Goal: Task Accomplishment & Management: Use online tool/utility

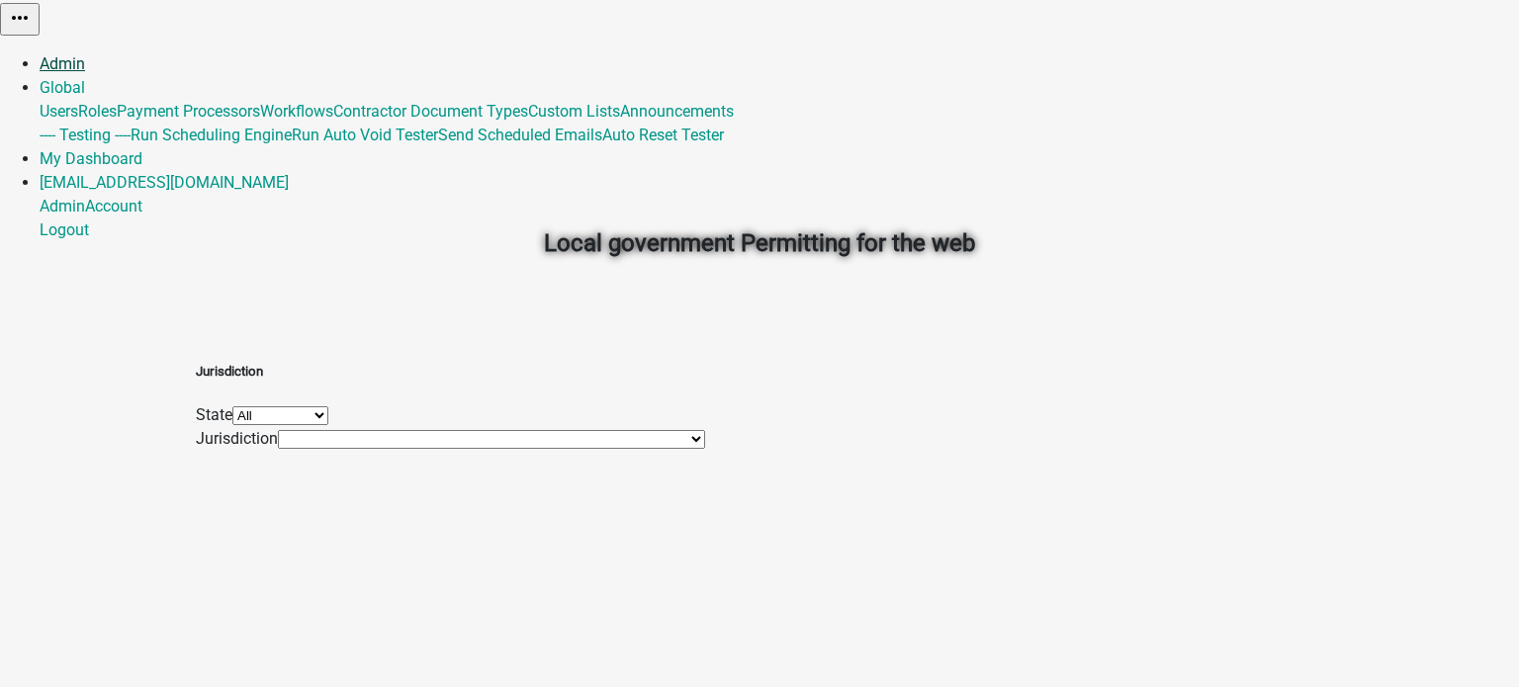
click at [85, 54] on link "Admin" at bounding box center [62, 63] width 45 height 19
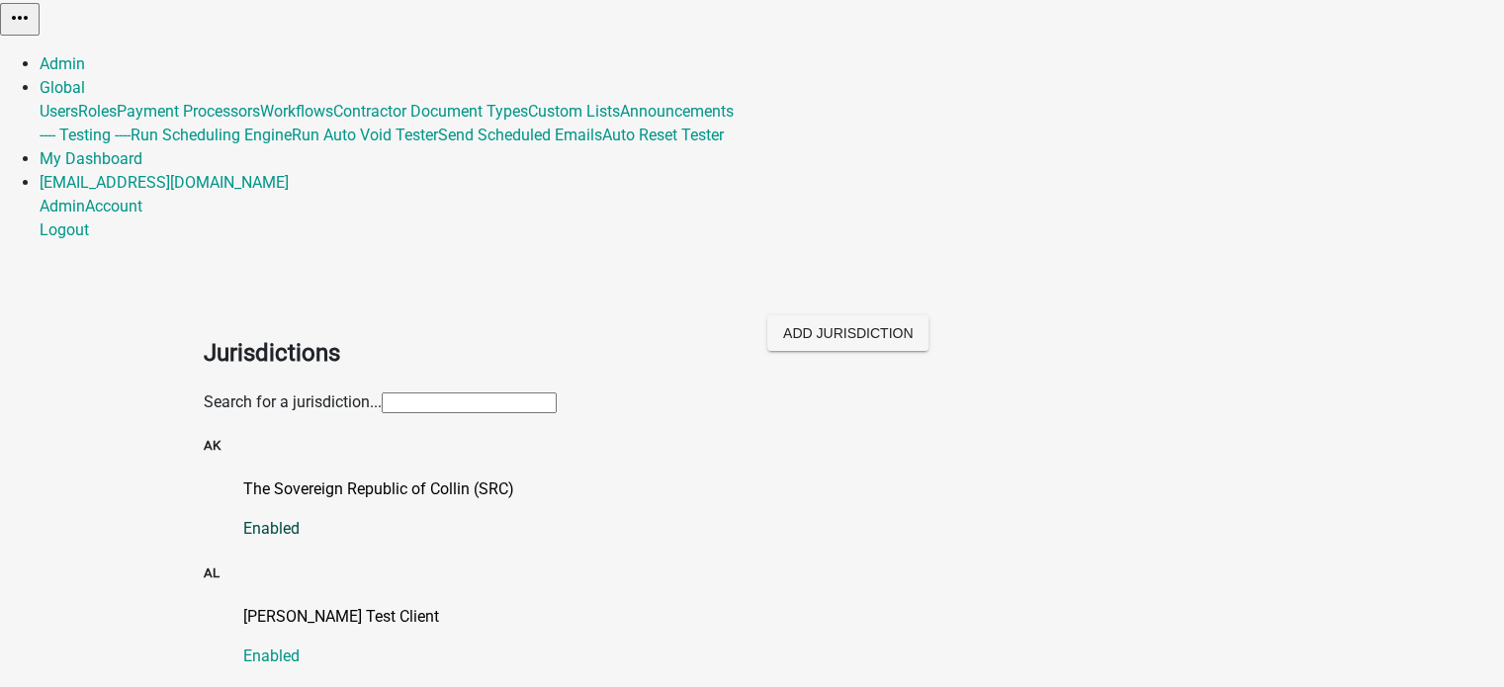
click at [434, 478] on p "The Sovereign Republic of Collin (SRC)" at bounding box center [772, 490] width 1058 height 24
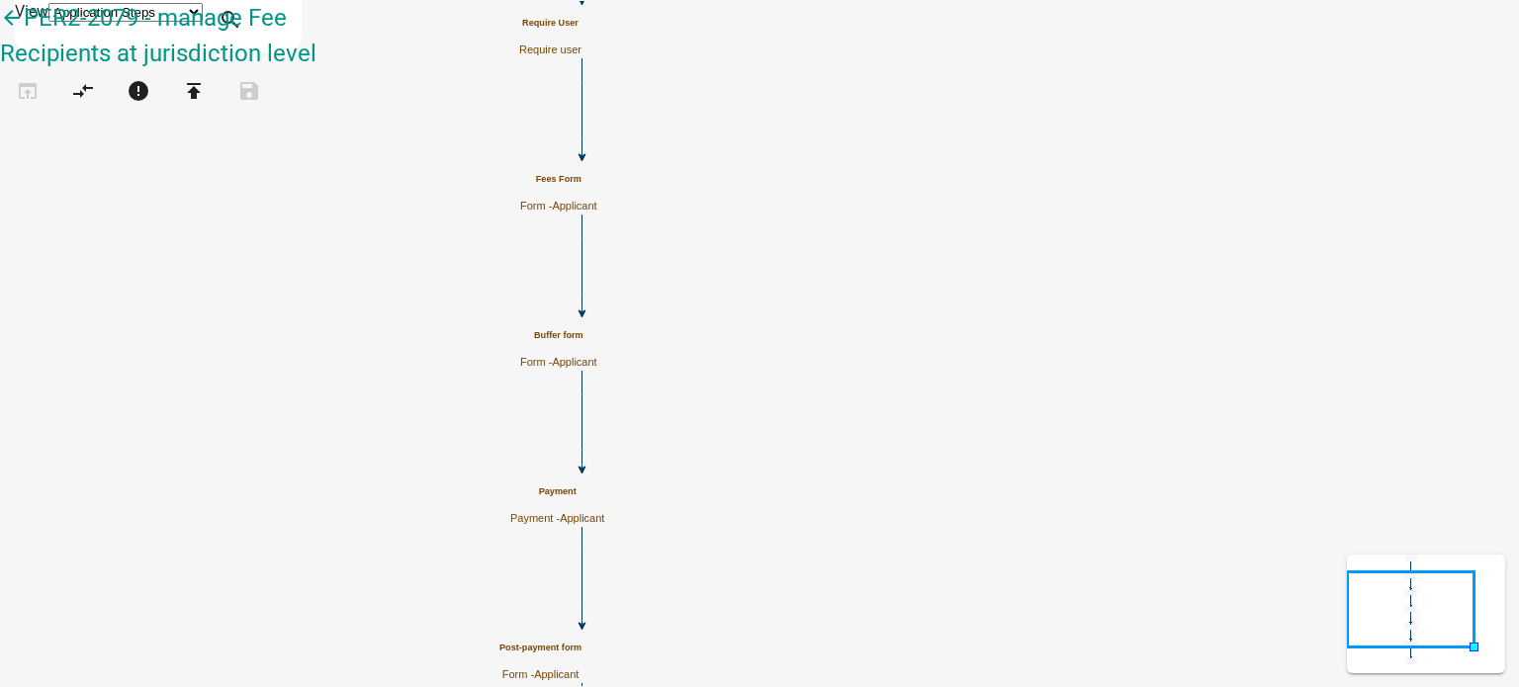
click at [597, 176] on h5 "Fees Form" at bounding box center [558, 179] width 77 height 11
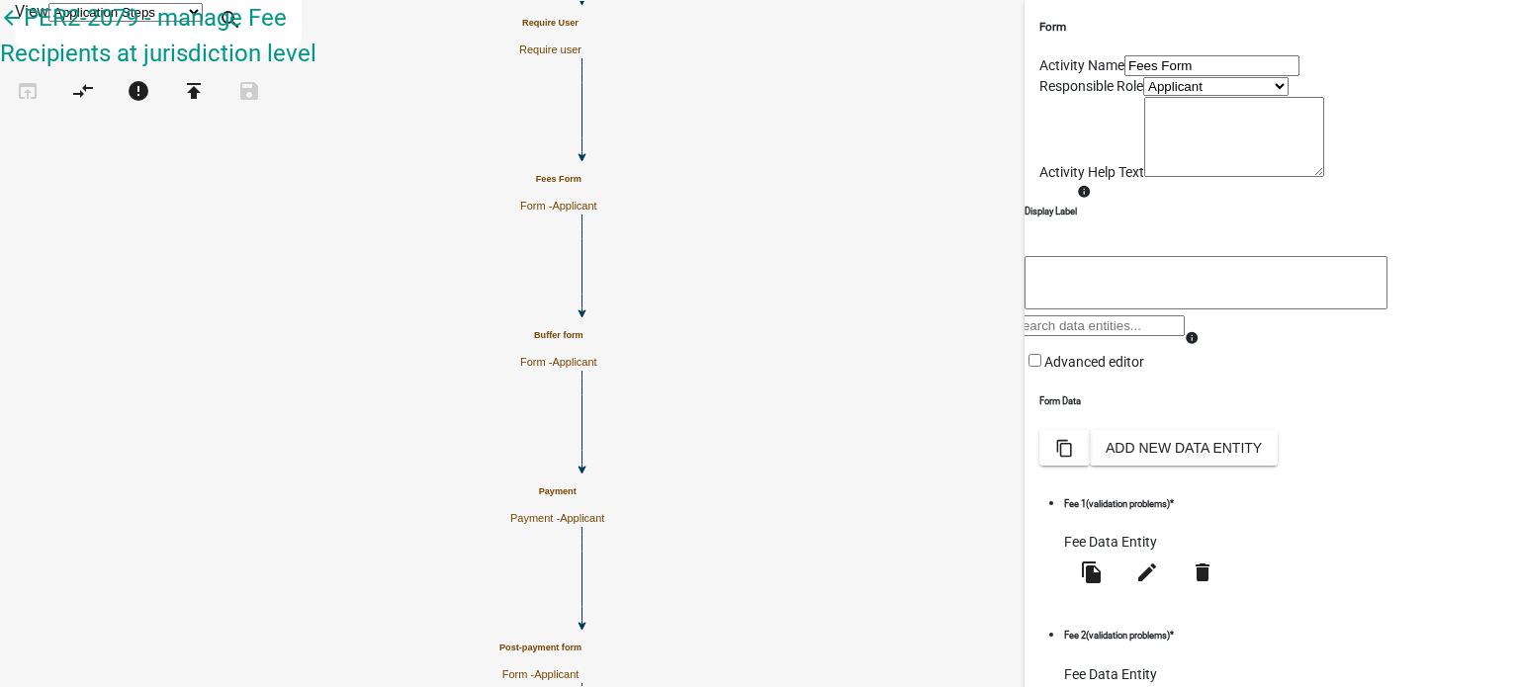
scroll to position [317, 0]
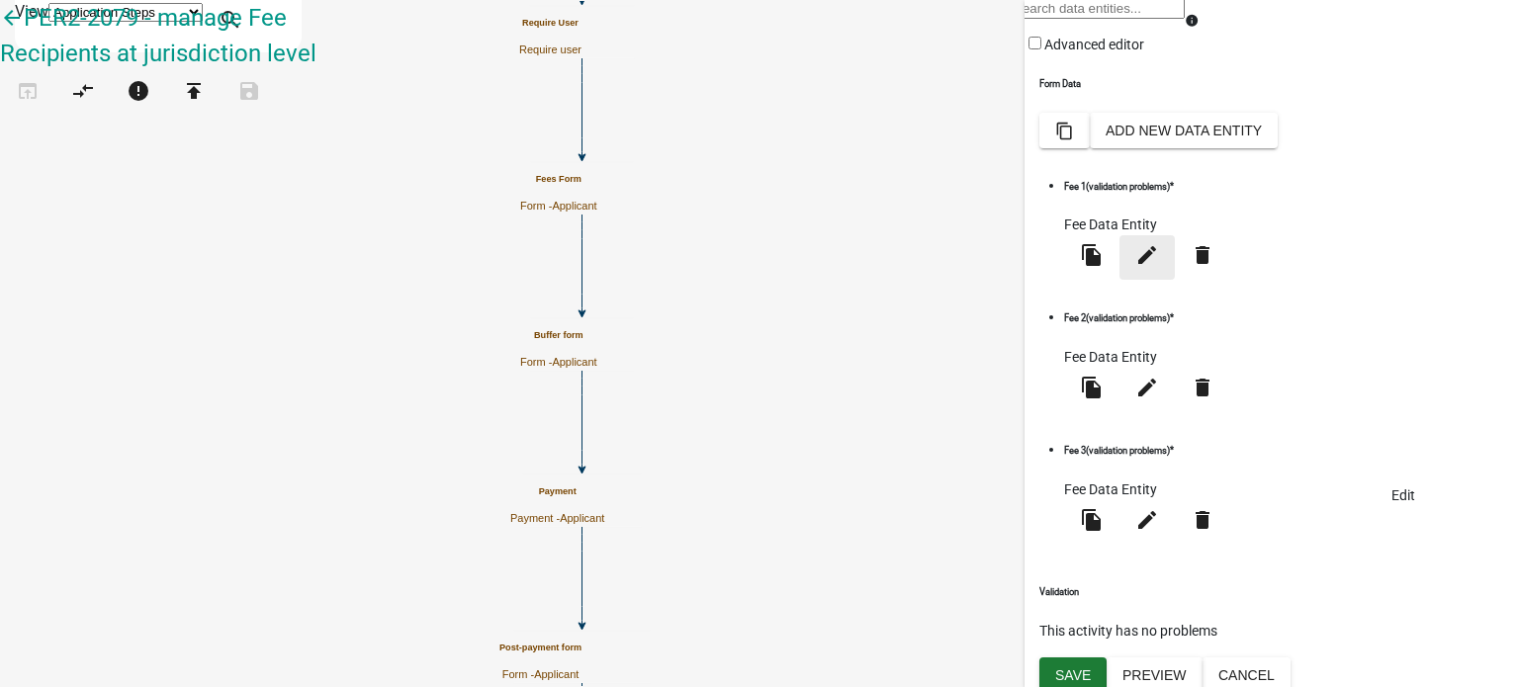
click at [1159, 267] on icon "edit" at bounding box center [1147, 255] width 24 height 24
select select "fee"
select select "3: 470a352a-6ede-4b27-ba2f-da148da1d74f"
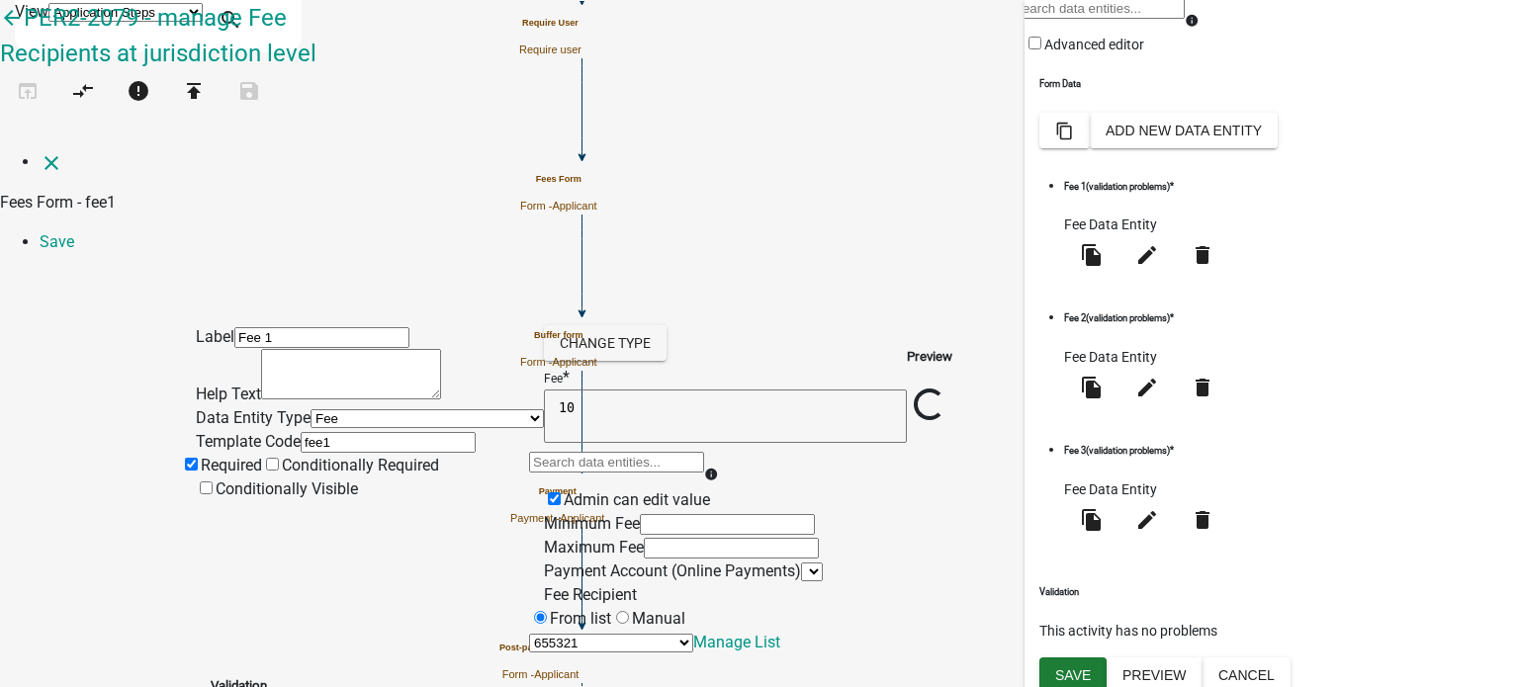
select select
click at [684, 390] on textarea "10" at bounding box center [725, 416] width 363 height 53
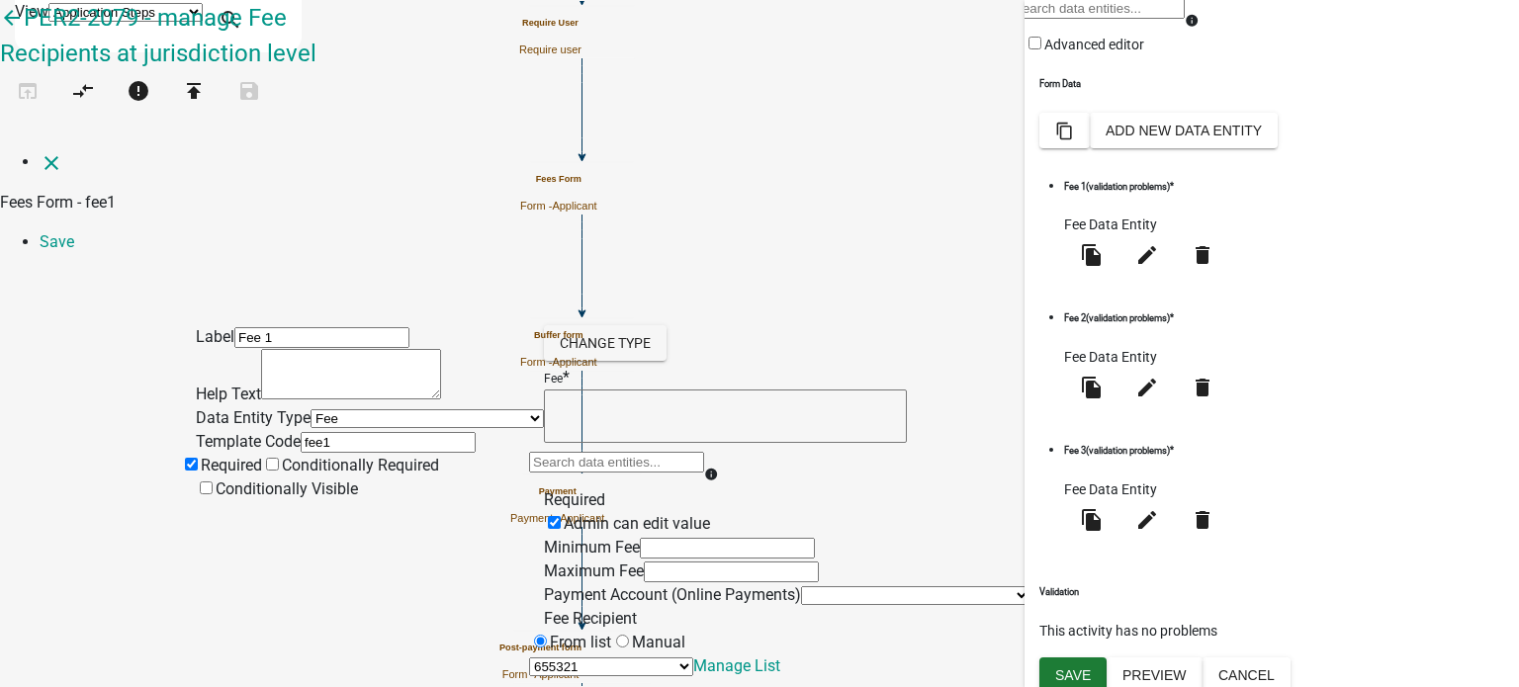
click at [1429, 270] on div "Label Fee 1 Help Text Data Entity Type Free Form Text Document Display Entity V…" at bounding box center [759, 517] width 1519 height 495
click at [74, 232] on link "Save" at bounding box center [57, 241] width 35 height 19
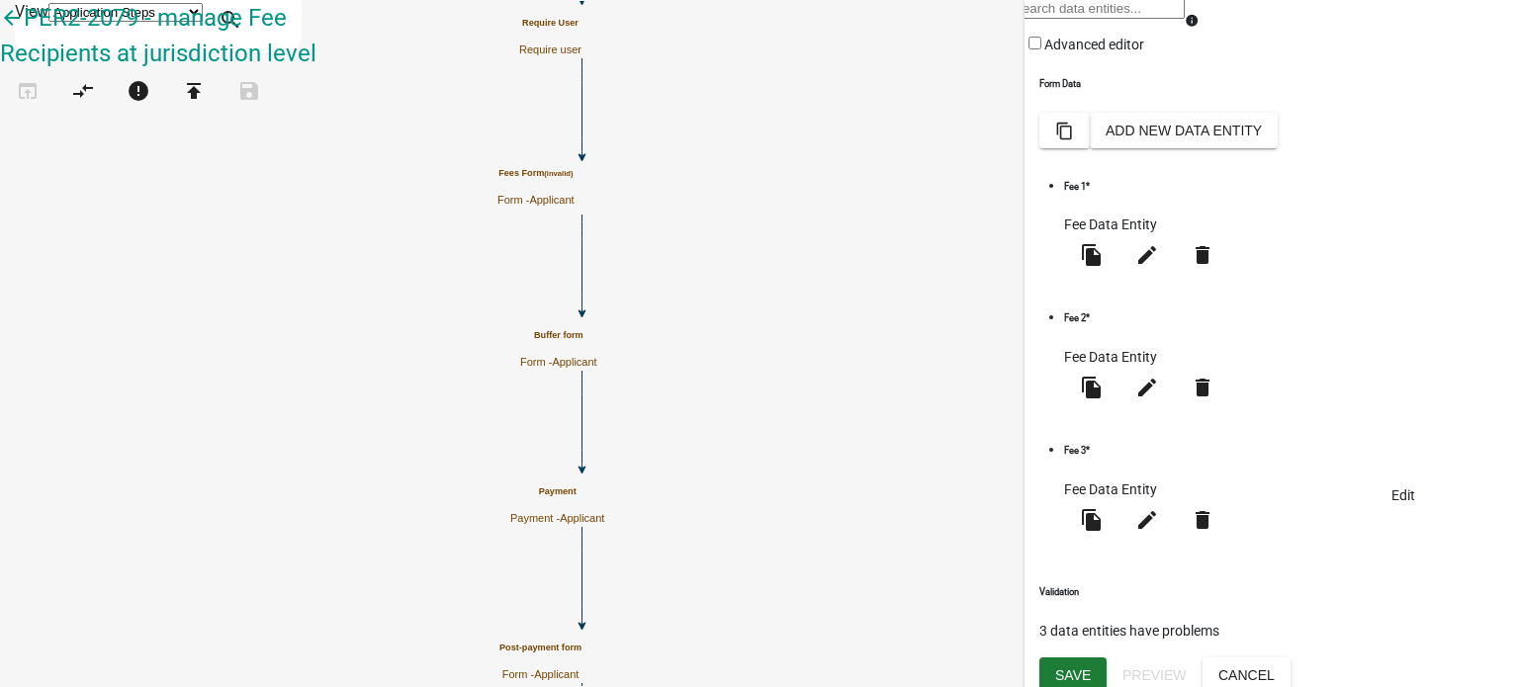
drag, startPoint x: 1421, startPoint y: 376, endPoint x: 1434, endPoint y: 398, distance: 26.1
click at [1230, 286] on li "Fee 1 * Fee Data Entity file_copy edit Edit delete" at bounding box center [1147, 230] width 166 height 111
click at [1159, 267] on icon "edit" at bounding box center [1147, 255] width 24 height 24
select select "fee"
select select "3: 470a352a-6ede-4b27-ba2f-da148da1d74f"
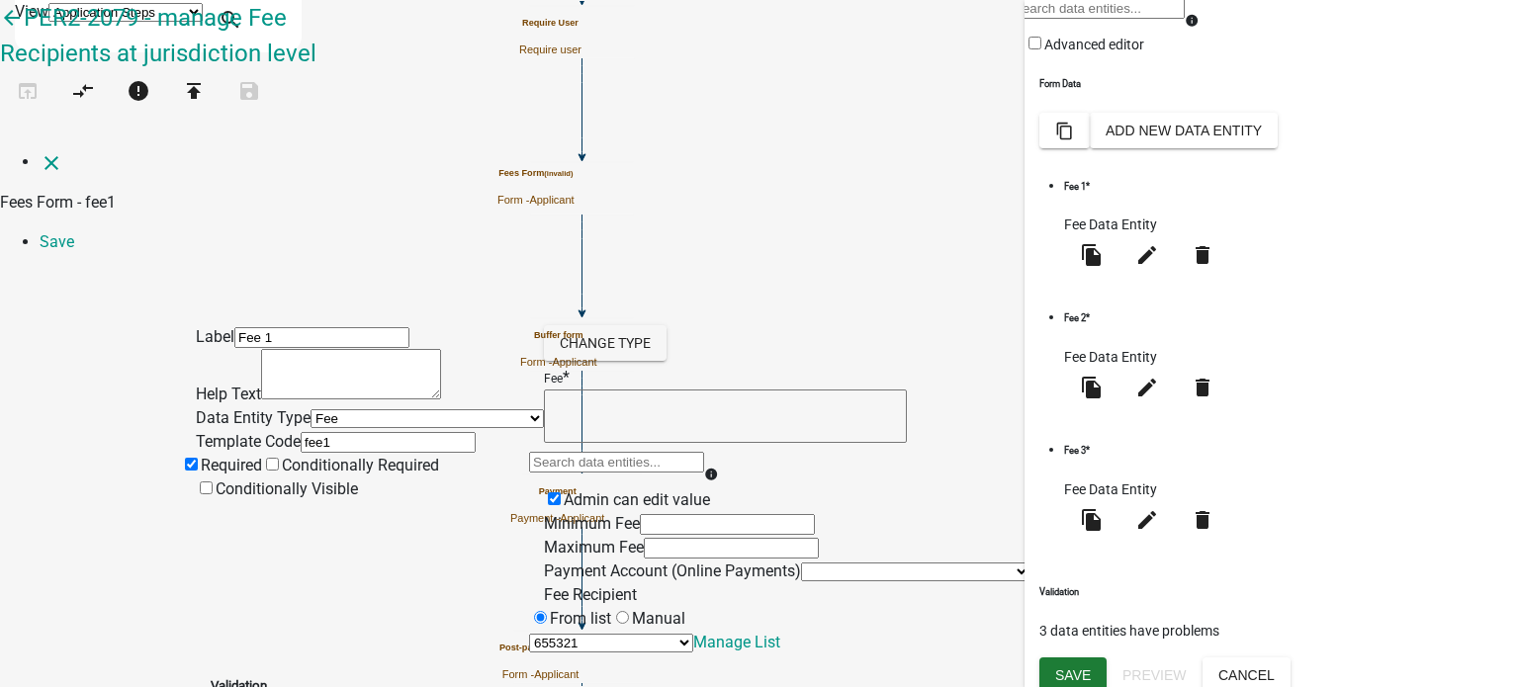
scroll to position [0, 0]
click at [711, 390] on textarea at bounding box center [725, 416] width 363 height 53
click at [1076, 425] on div "Preview Fee 1 * $ 10.00" at bounding box center [1117, 489] width 175 height 329
click at [135, 270] on div "Label Fee 1 Help Text Data Entity Type Free Form Text Document Display Entity V…" at bounding box center [759, 506] width 1519 height 472
click at [40, 151] on icon "close" at bounding box center [52, 163] width 24 height 24
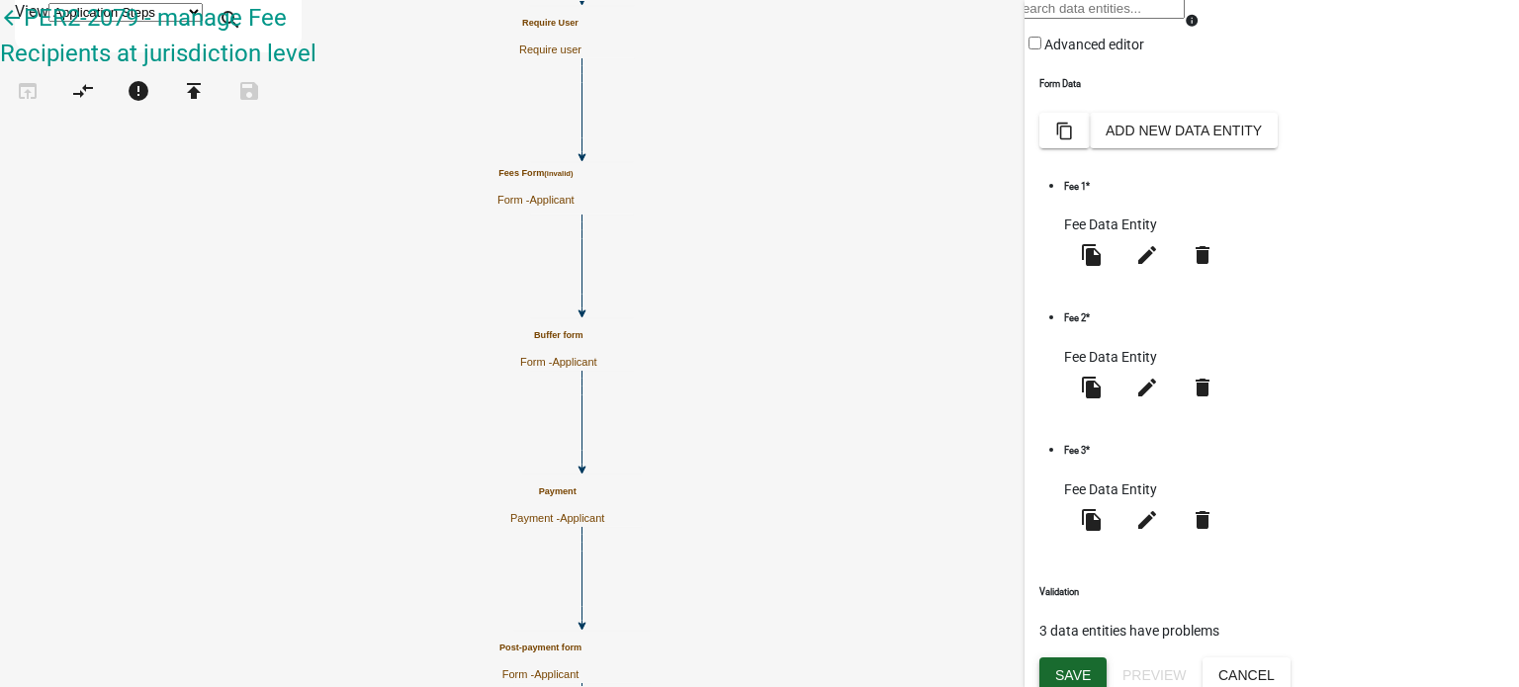
click at [1089, 672] on button "Save" at bounding box center [1072, 676] width 67 height 36
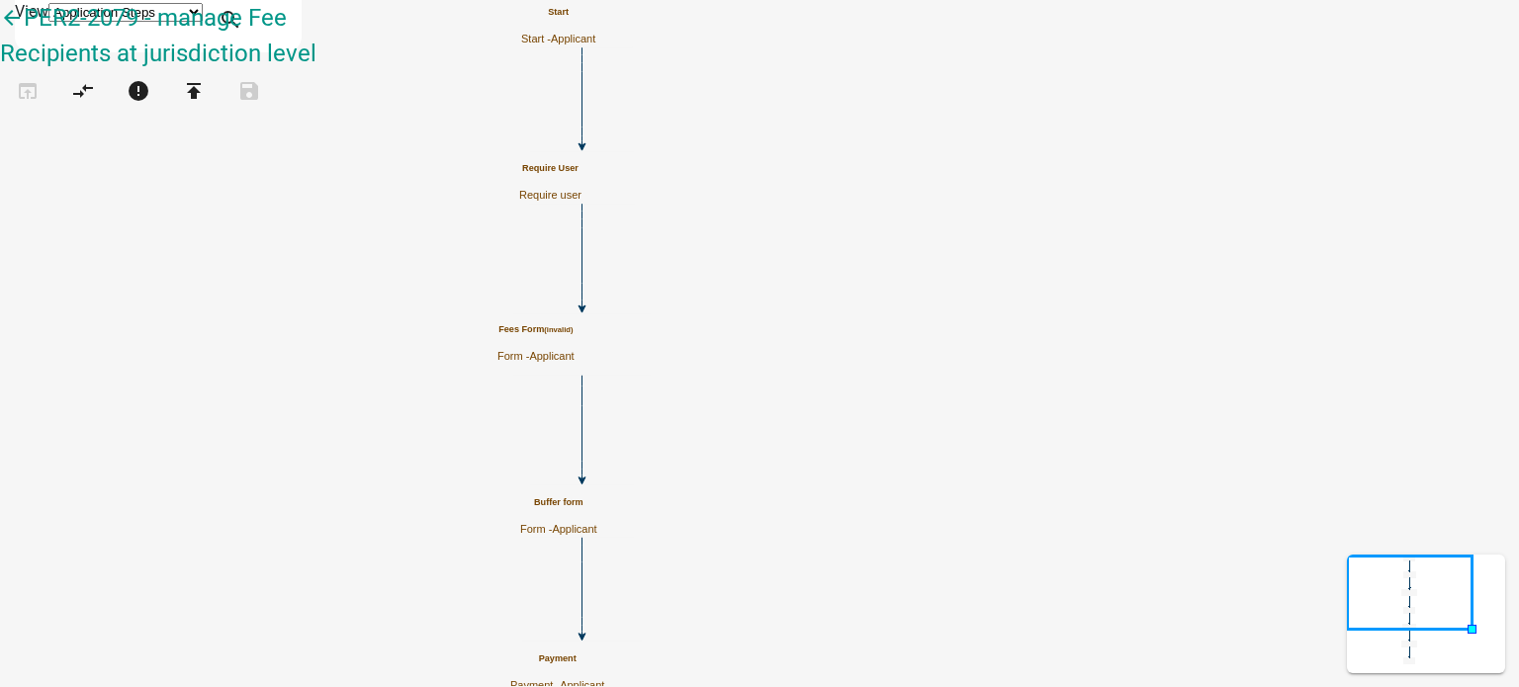
click at [574, 363] on div "Fees Form (invalid) Form - Applicant" at bounding box center [535, 343] width 77 height 39
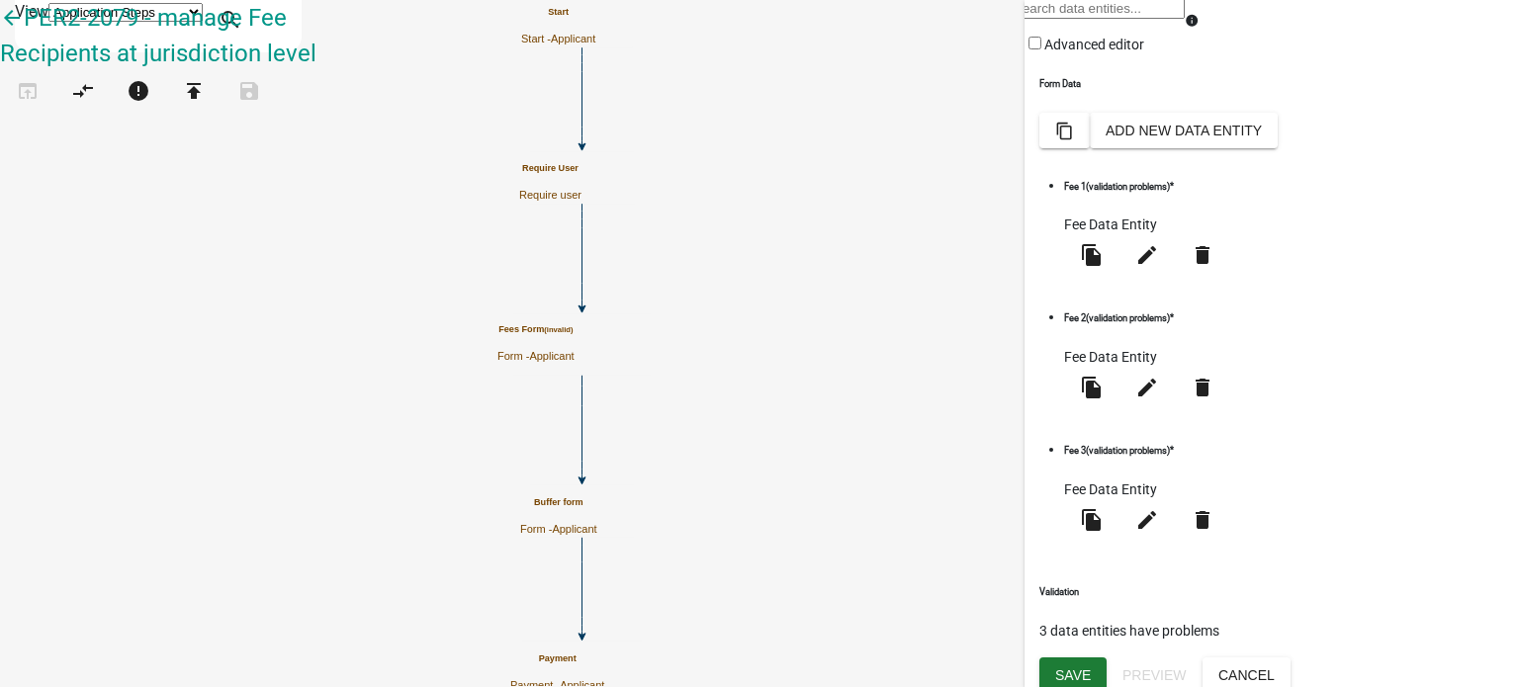
scroll to position [316, 0]
click at [1159, 268] on icon "edit" at bounding box center [1147, 256] width 24 height 24
select select "fee"
select select "3: 470a352a-6ede-4b27-ba2f-da148da1d74f"
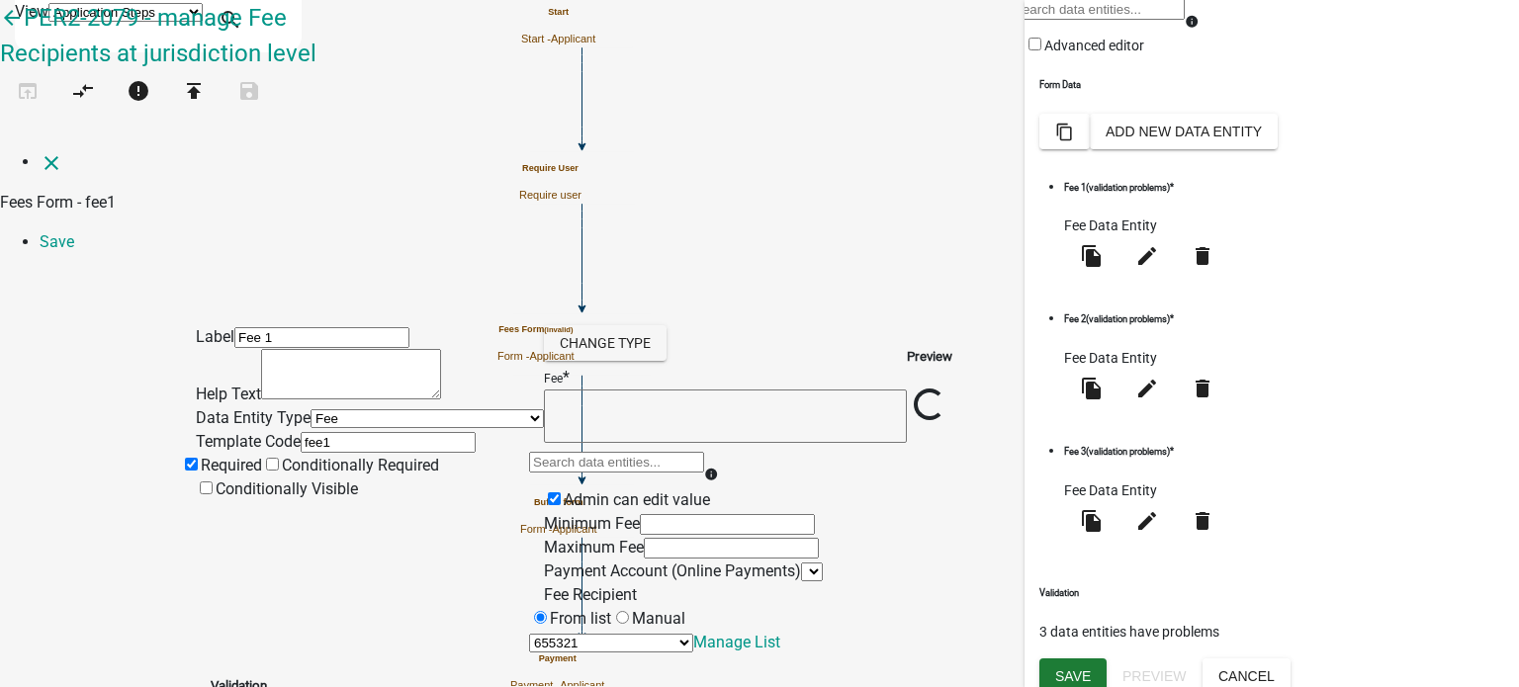
select select
click at [83, 270] on div "Label Fee 1 Help Text Data Entity Type Free Form Text Document Display Entity V…" at bounding box center [759, 506] width 1519 height 472
click at [40, 151] on icon "close" at bounding box center [52, 163] width 24 height 24
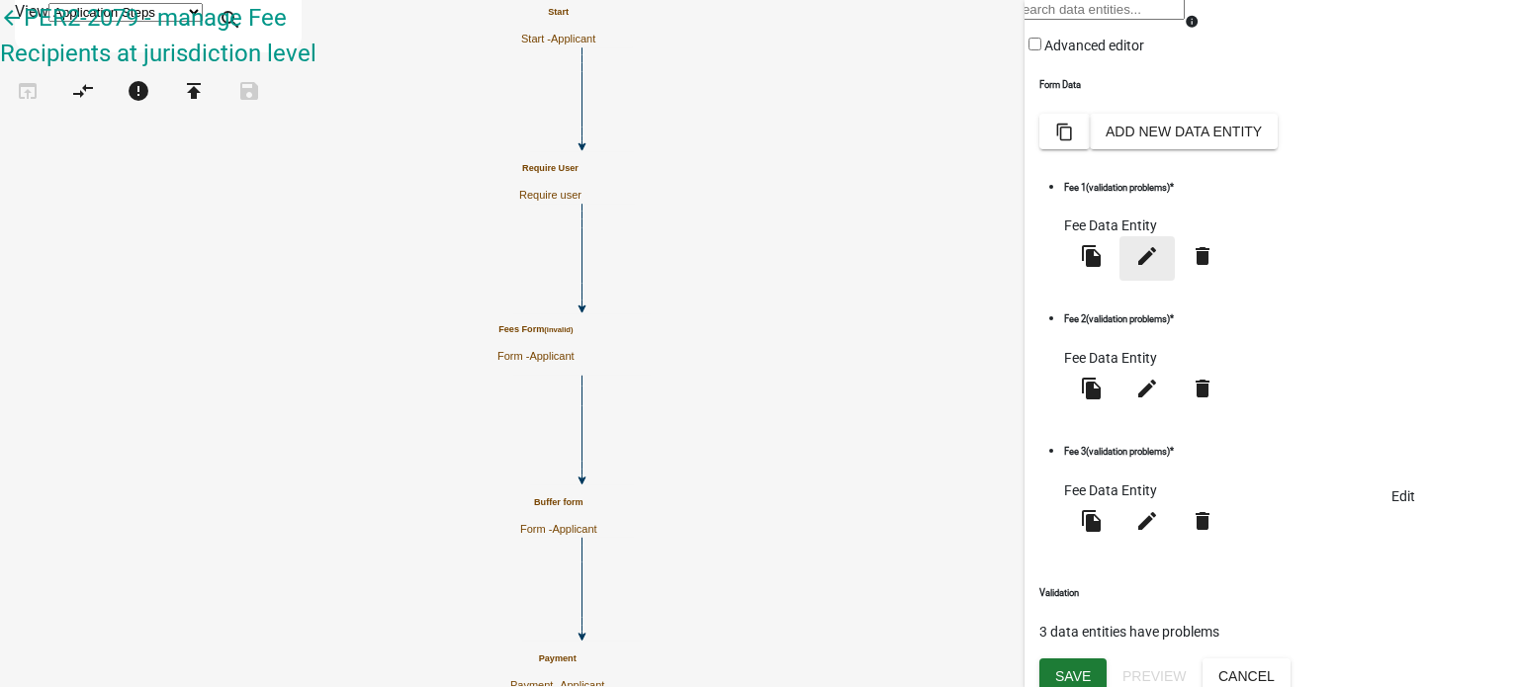
click at [1159, 268] on icon "edit" at bounding box center [1147, 256] width 24 height 24
select select "fee"
select select "3: 470a352a-6ede-4b27-ba2f-da148da1d74f"
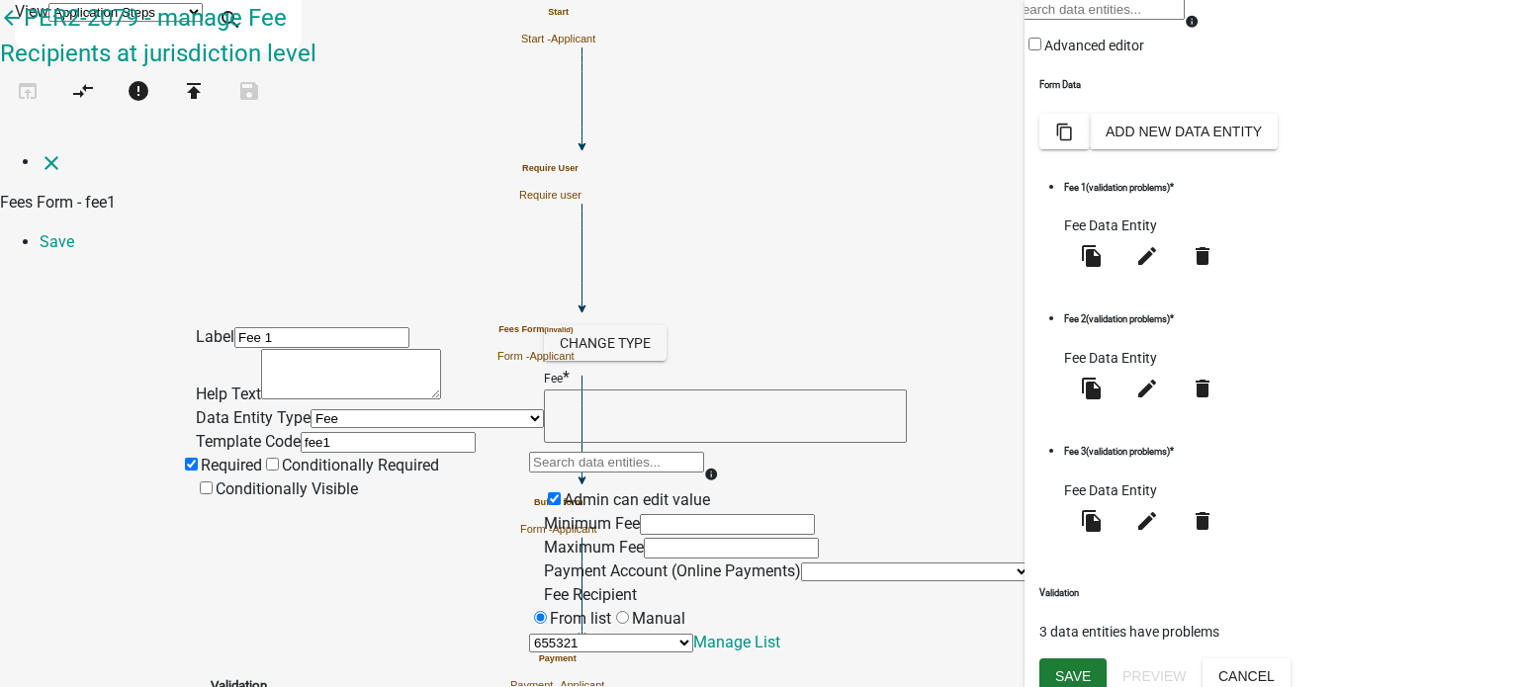
click at [688, 390] on textarea at bounding box center [725, 416] width 363 height 53
type textarea "10"
click at [74, 232] on link "Save" at bounding box center [57, 241] width 35 height 19
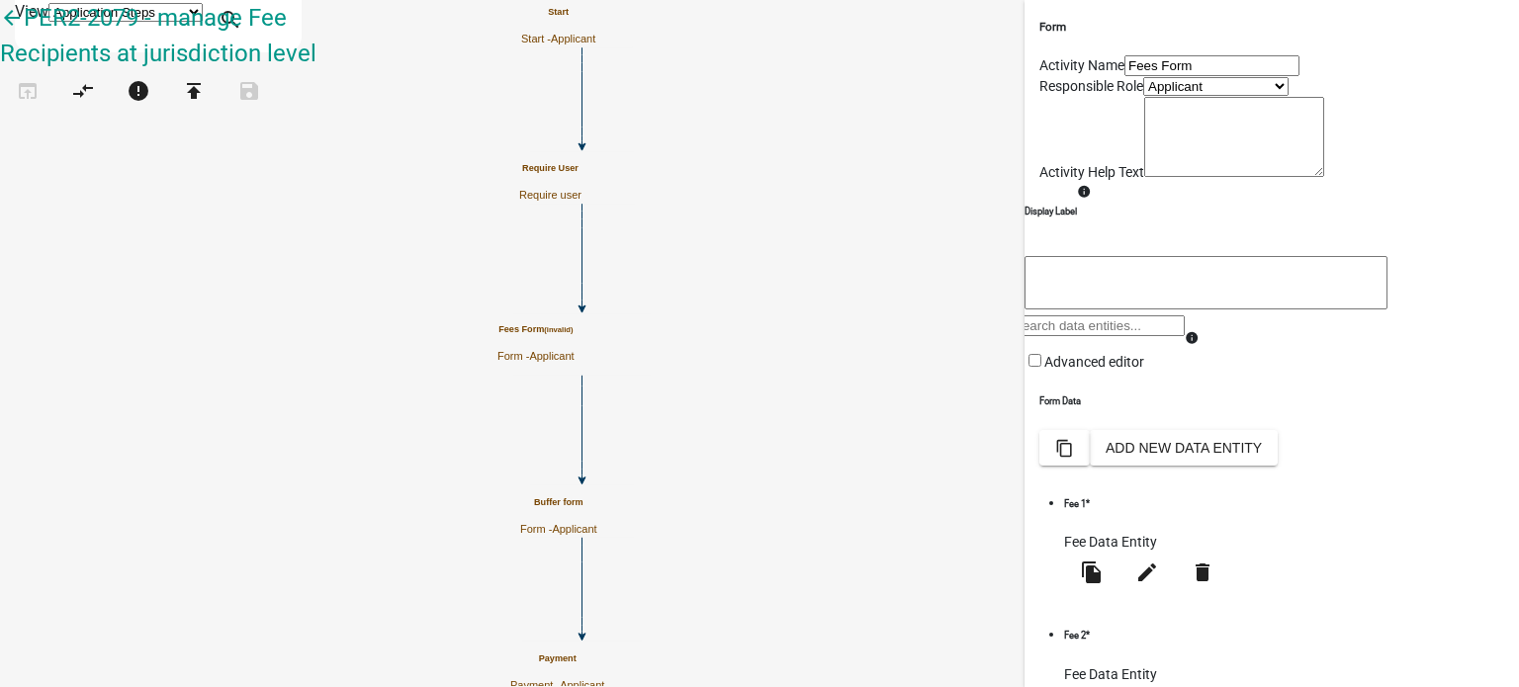
scroll to position [317, 0]
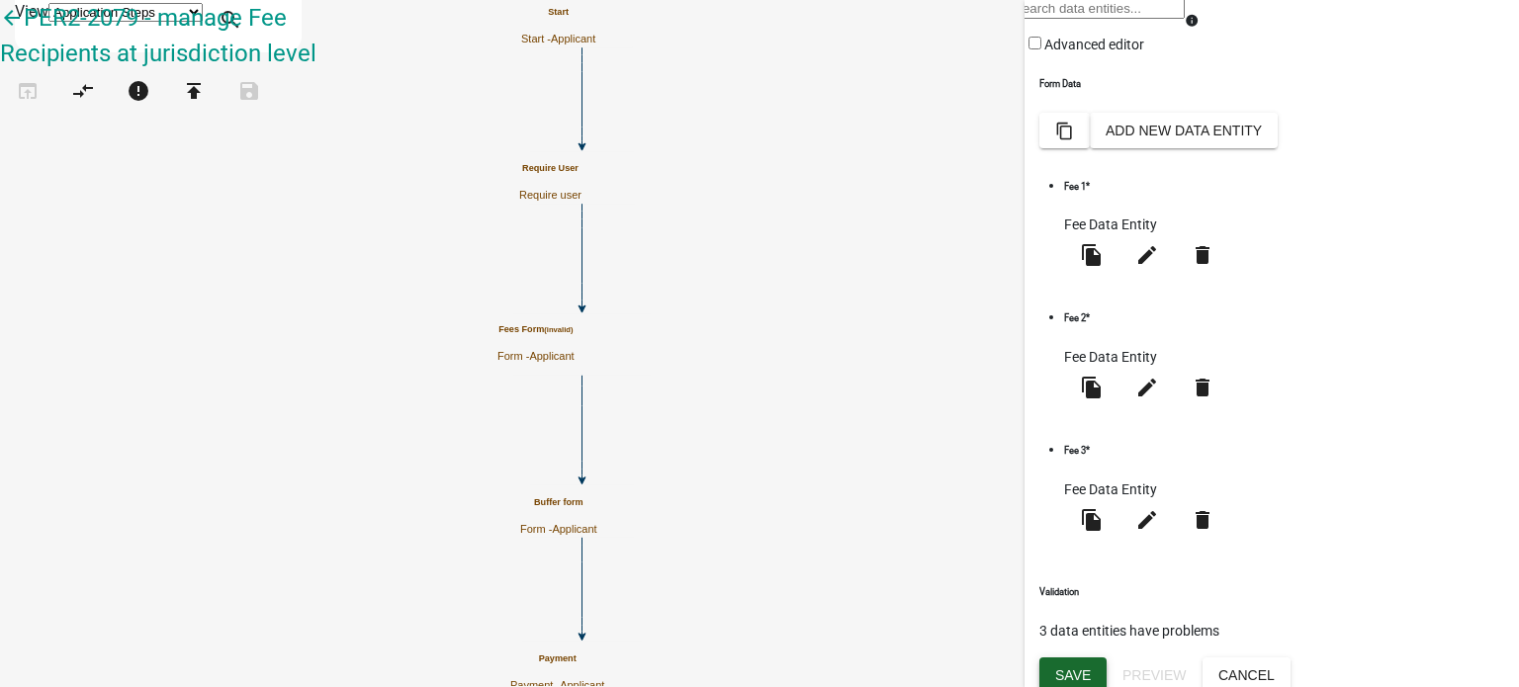
click at [1070, 666] on span "Save" at bounding box center [1073, 674] width 36 height 16
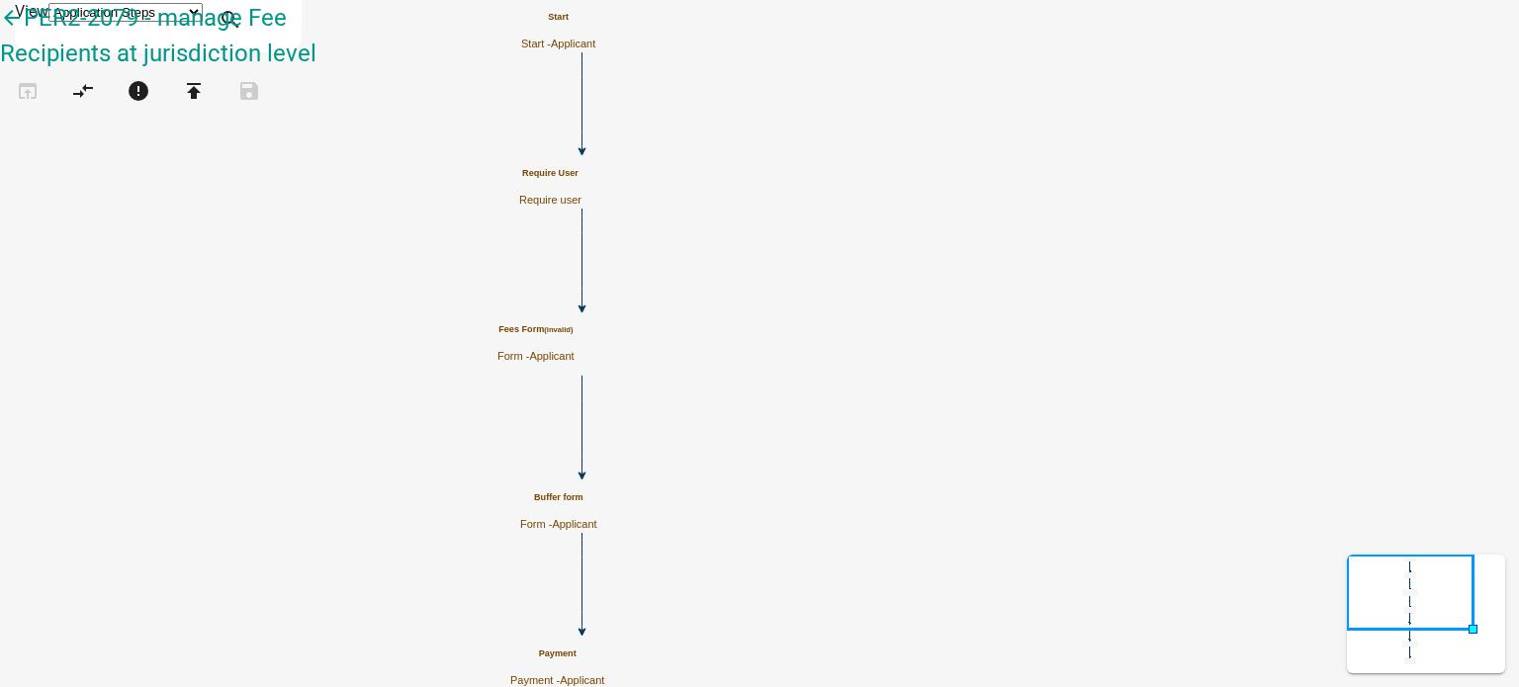
click at [573, 354] on span "Applicant" at bounding box center [551, 356] width 44 height 12
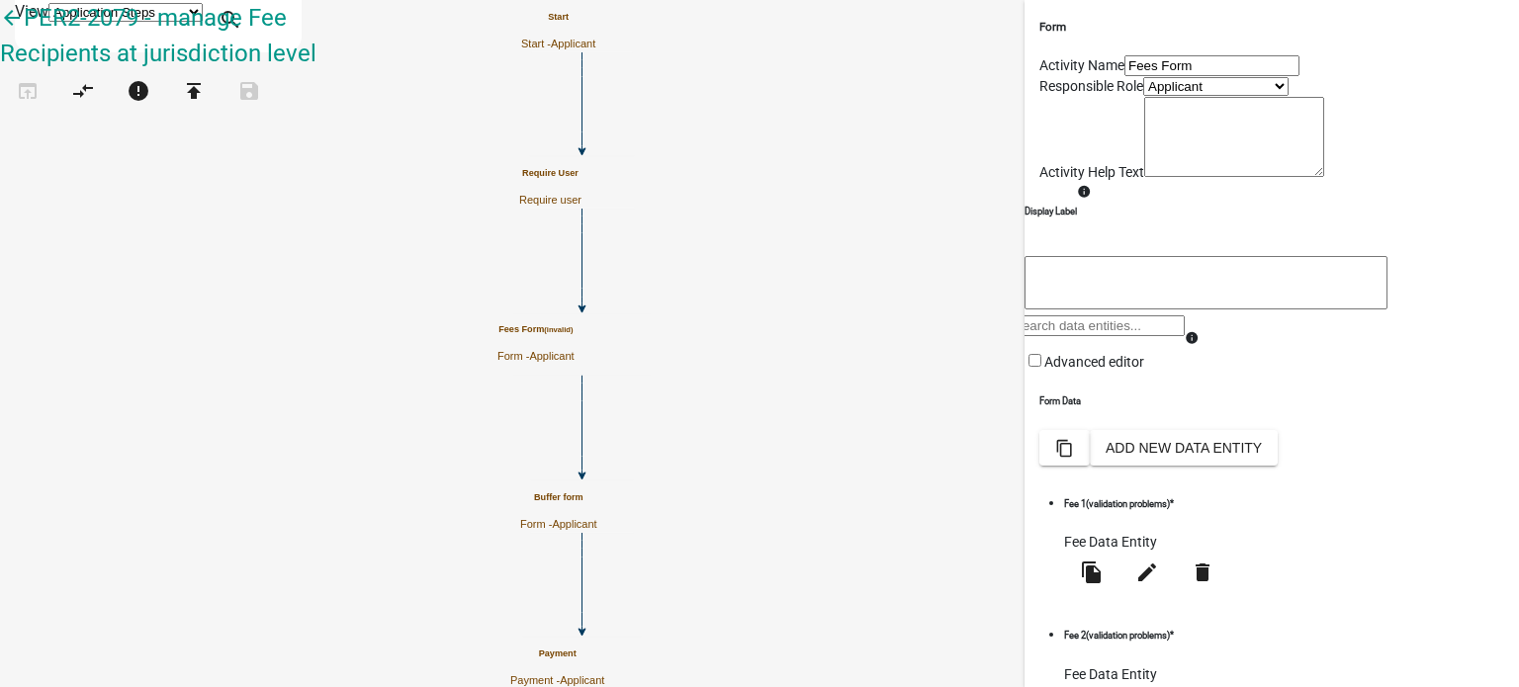
click at [1214, 309] on textarea at bounding box center [1205, 282] width 363 height 53
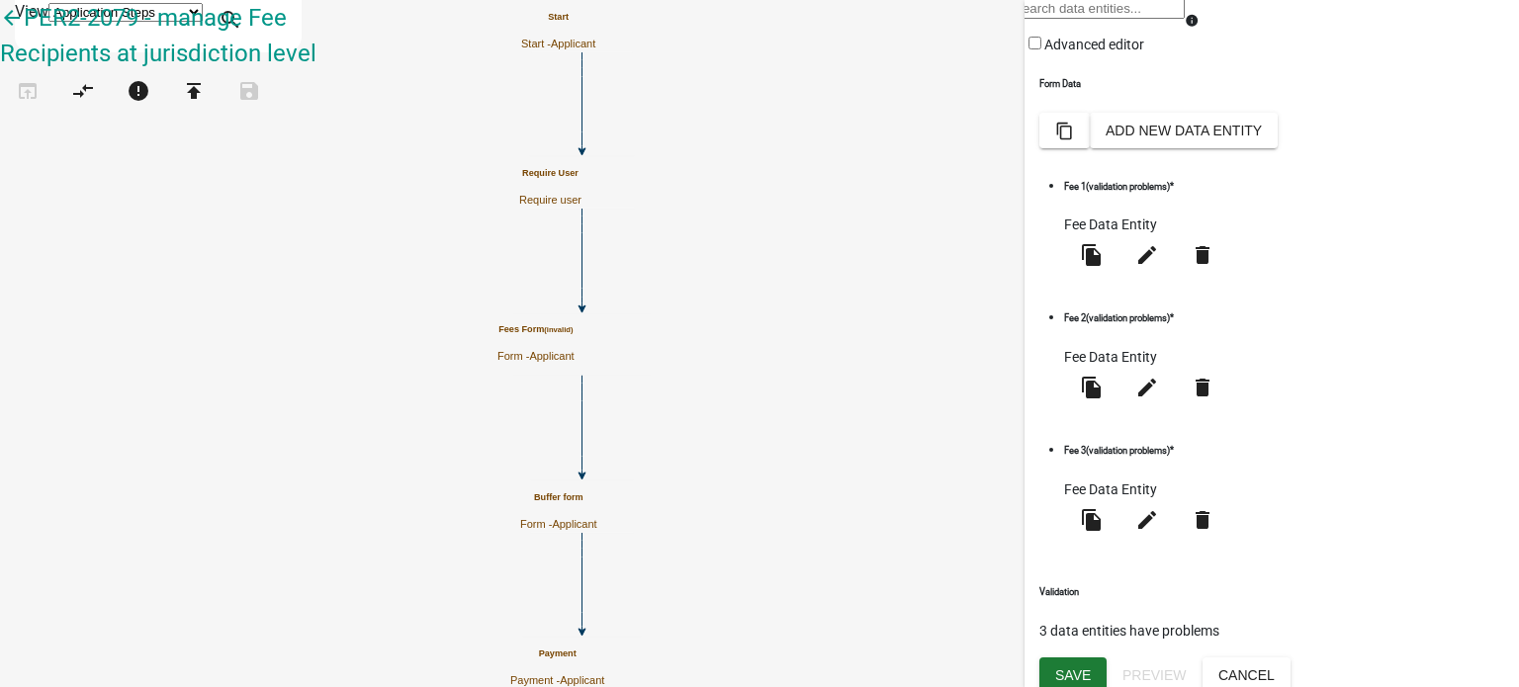
scroll to position [316, 0]
click at [1159, 268] on icon "edit" at bounding box center [1147, 256] width 24 height 24
select select "fee"
select select "3: 470a352a-6ede-4b27-ba2f-da148da1d74f"
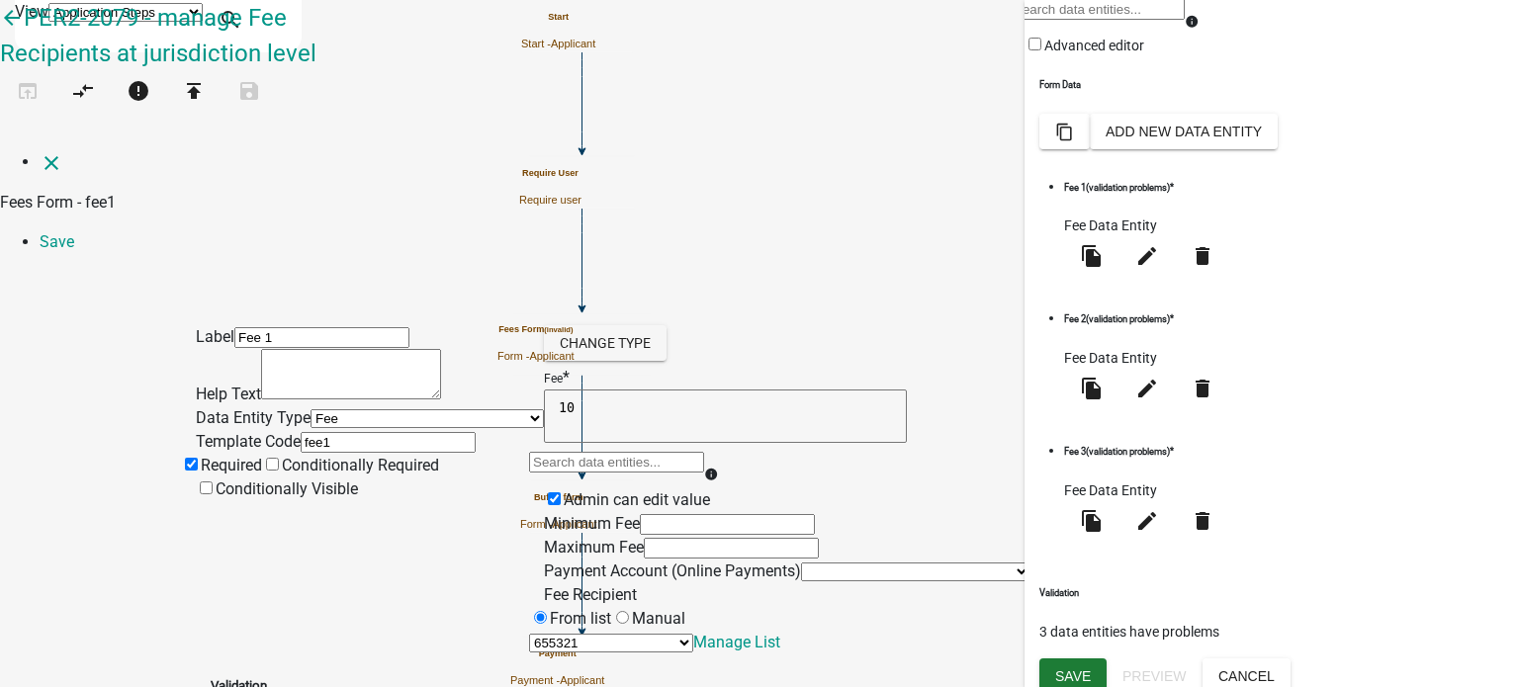
click at [726, 390] on textarea "10" at bounding box center [725, 416] width 363 height 53
type textarea "1"
type textarea "3"
click at [1384, 270] on div "Label Fee 1 Help Text Data Entity Type Free Form Text Document Display Entity V…" at bounding box center [759, 506] width 1519 height 472
click at [74, 232] on link "Save" at bounding box center [57, 241] width 35 height 19
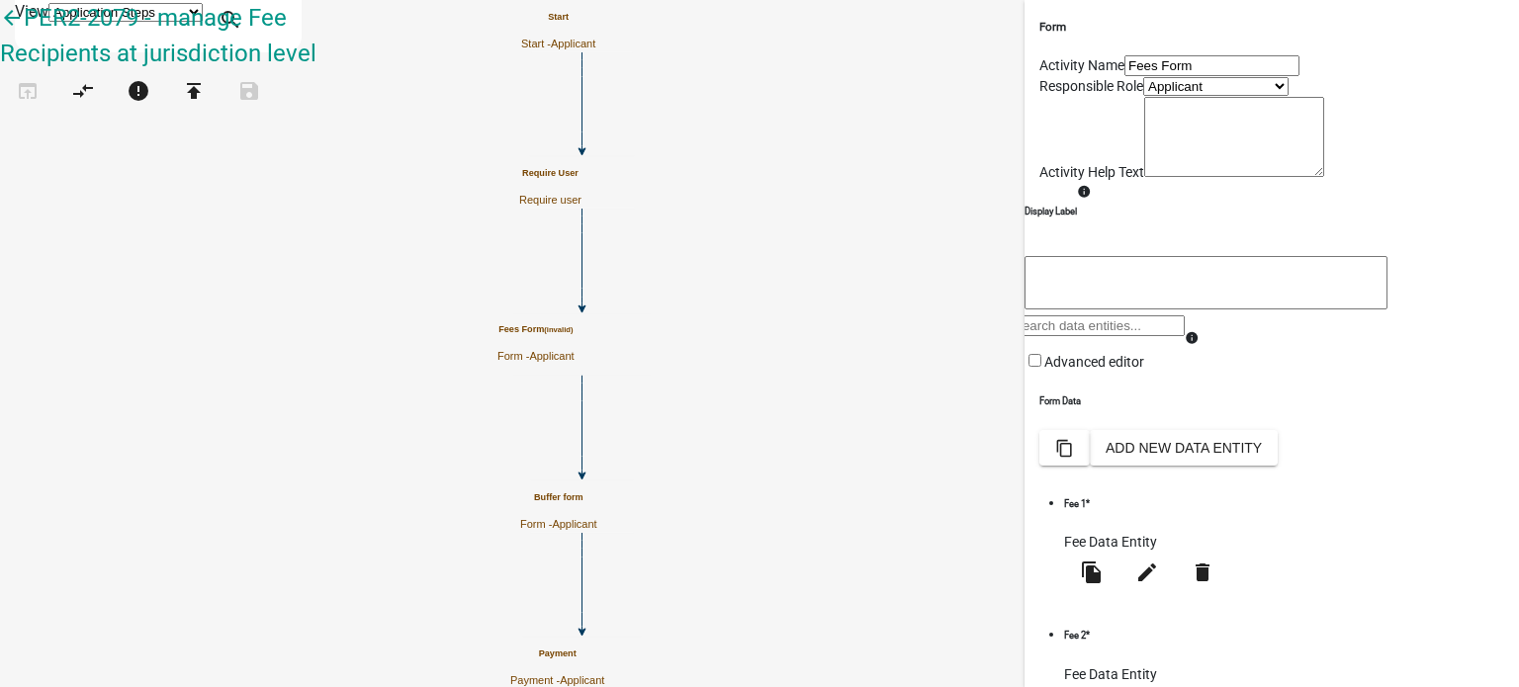
scroll to position [317, 0]
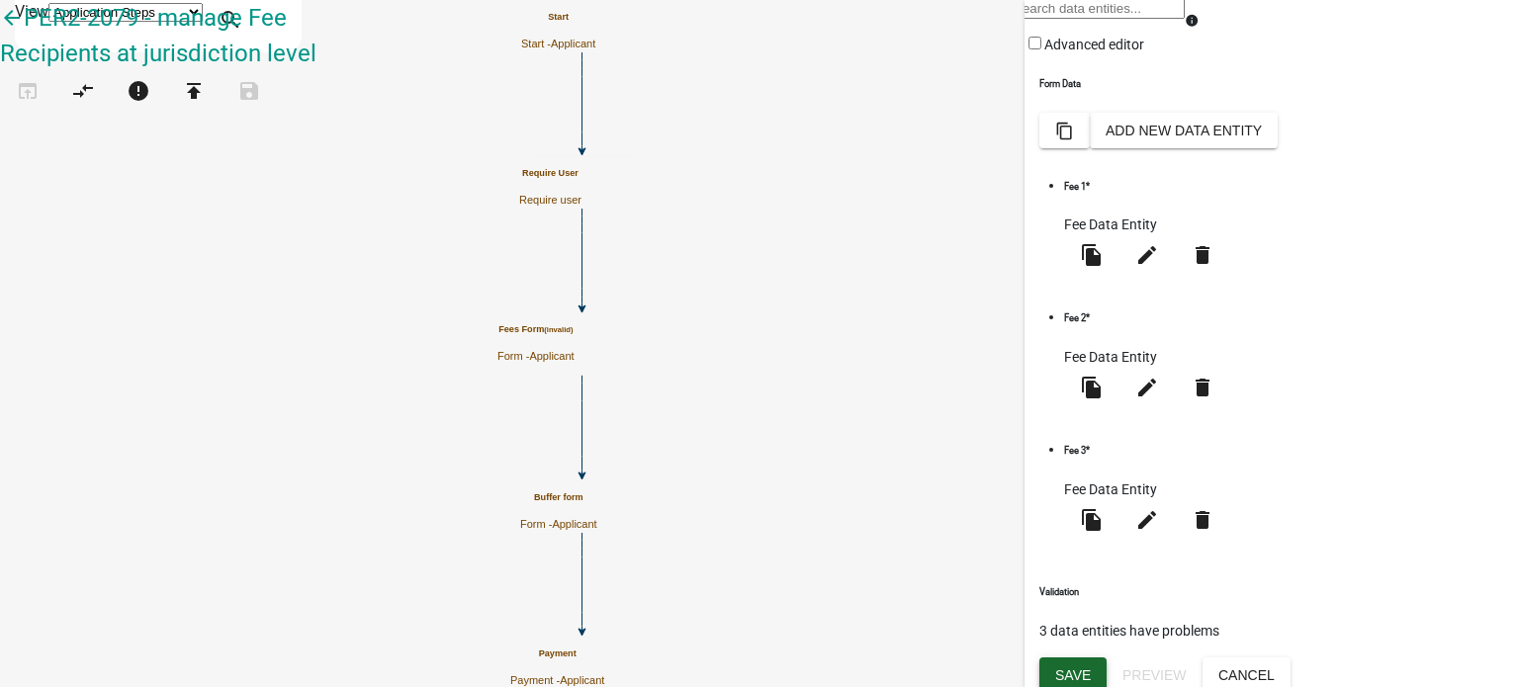
click at [1072, 669] on span "Save" at bounding box center [1073, 674] width 36 height 16
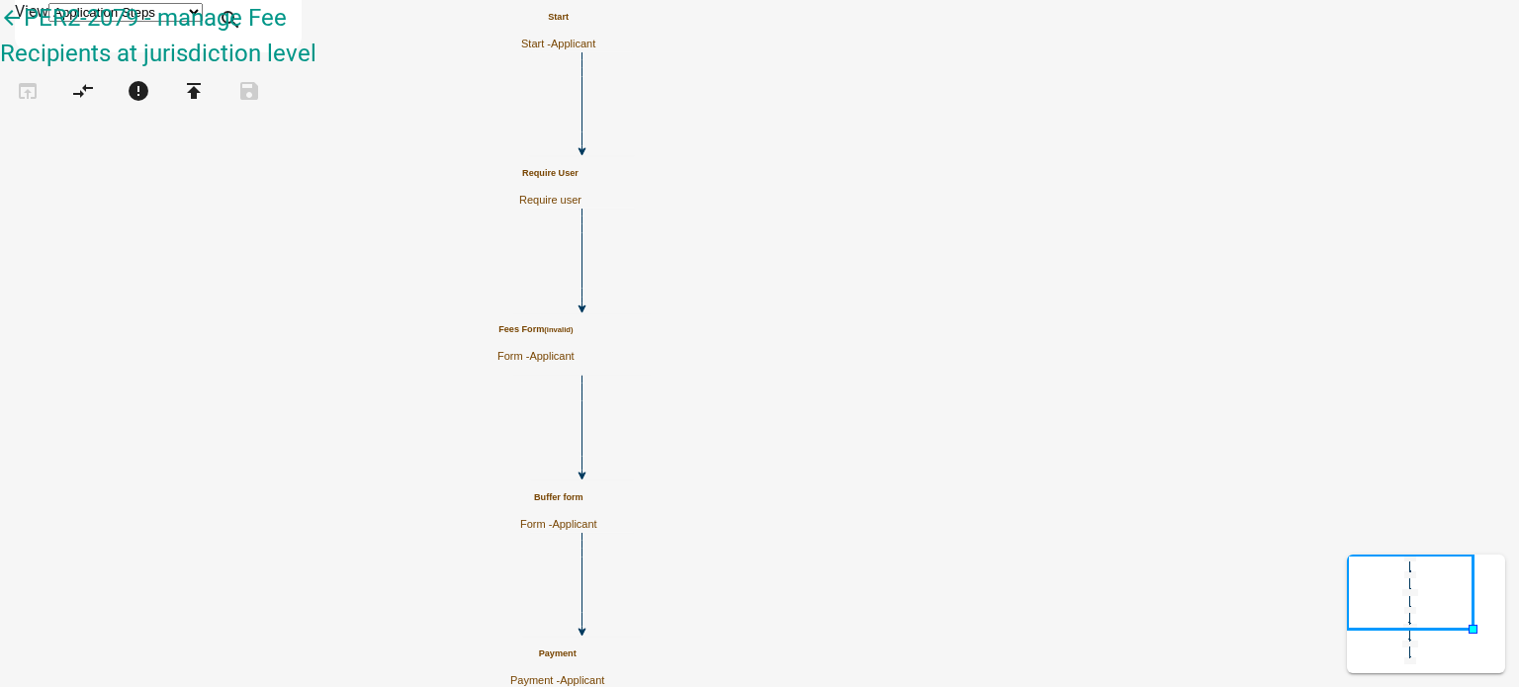
click at [572, 334] on small "(invalid)" at bounding box center [558, 329] width 29 height 9
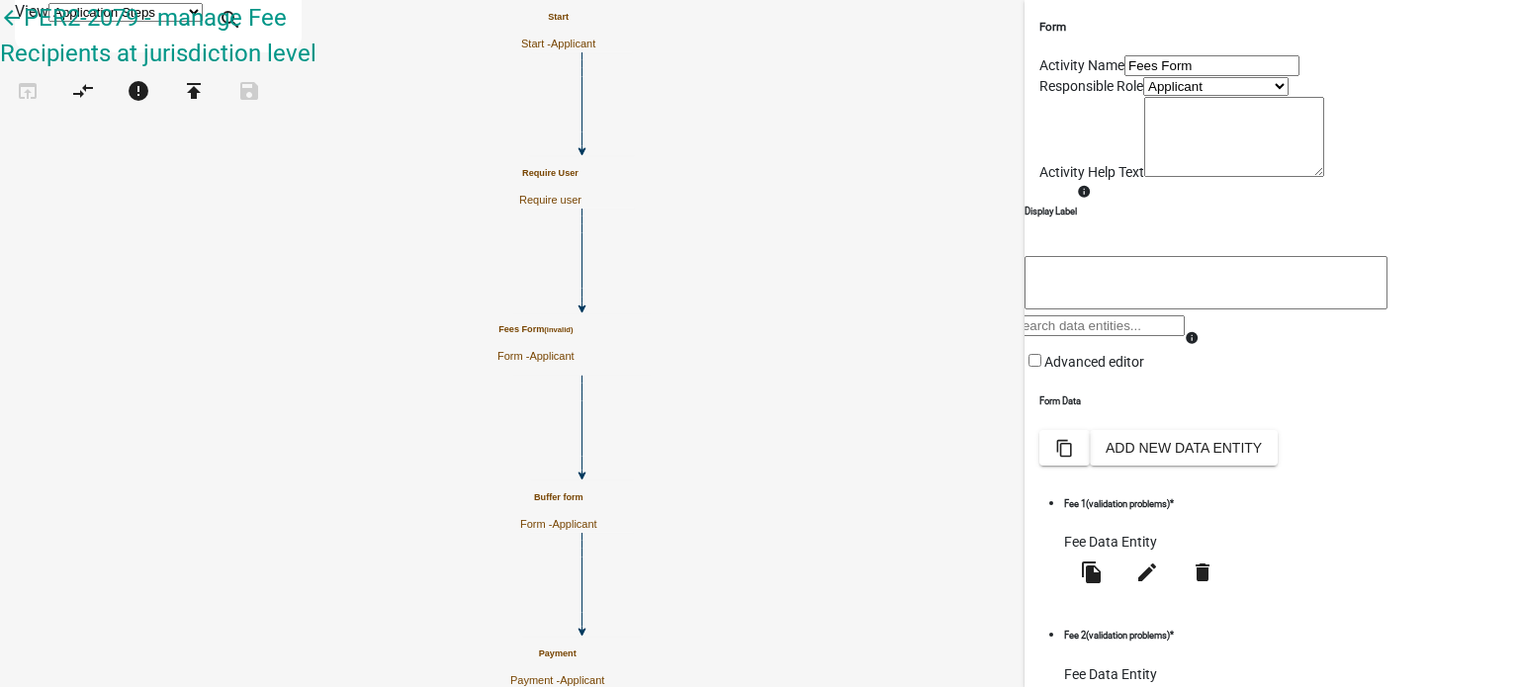
scroll to position [317, 0]
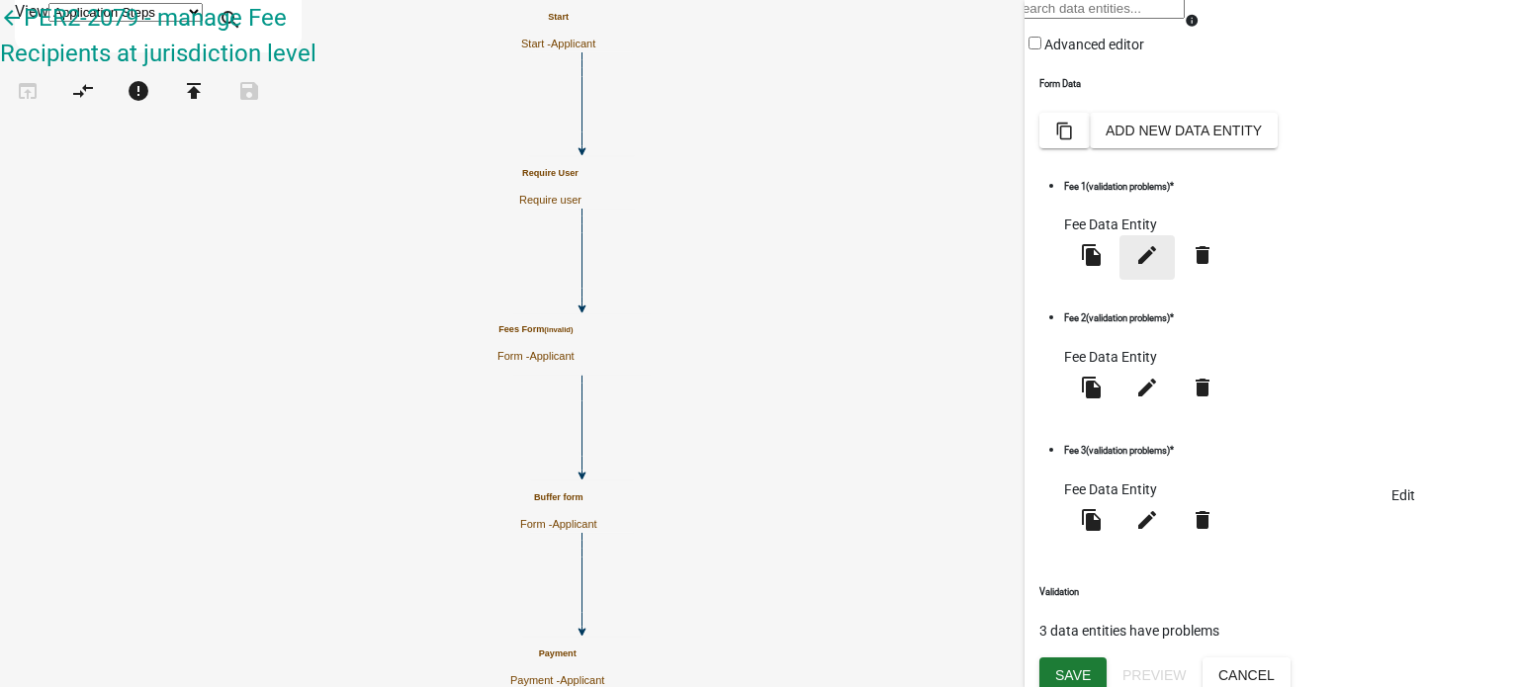
click at [1159, 267] on icon "edit" at bounding box center [1147, 255] width 24 height 24
select select "fee"
select select "3: 470a352a-6ede-4b27-ba2f-da148da1d74f"
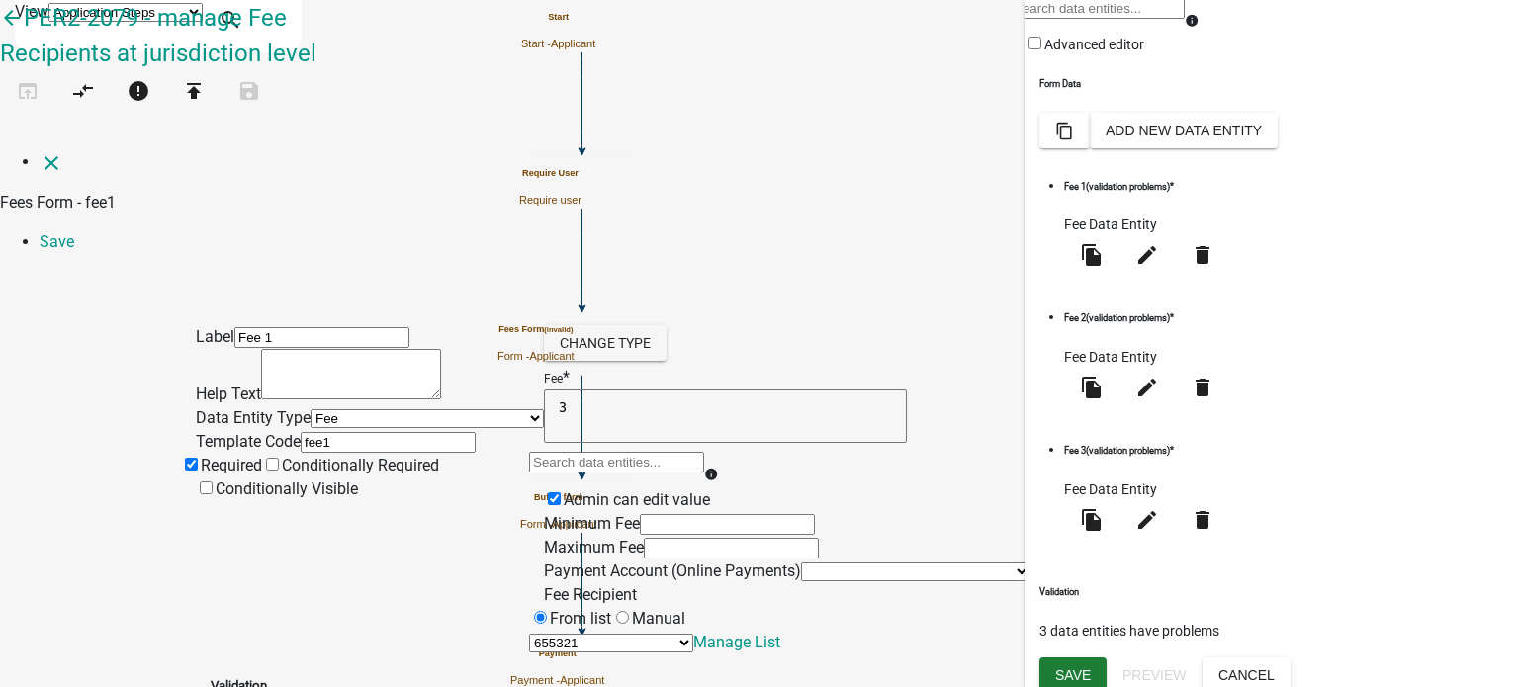
click at [1379, 270] on div "Label Fee 1 Help Text Data Entity Type Free Form Text Document Display Entity V…" at bounding box center [759, 506] width 1519 height 472
click at [1341, 270] on div "Label Fee 1 Help Text Data Entity Type Free Form Text Document Display Entity V…" at bounding box center [759, 506] width 1519 height 472
